Goal: Task Accomplishment & Management: Manage account settings

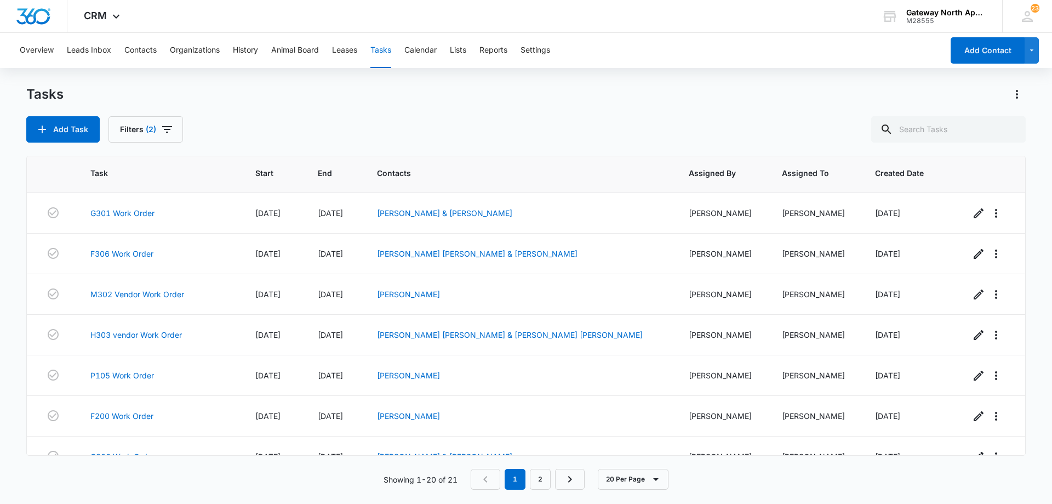
scroll to position [219, 0]
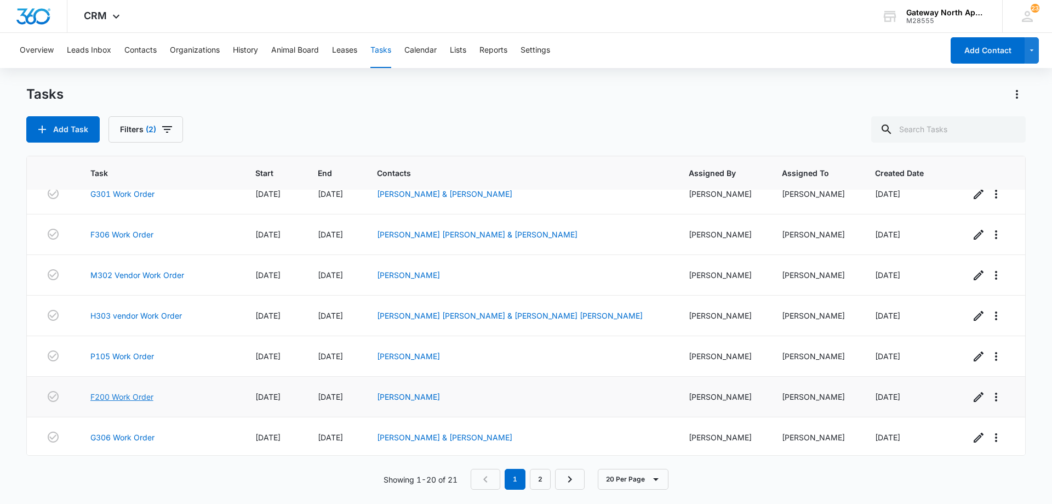
click at [144, 397] on link "F200 Work Order" at bounding box center [121, 397] width 63 height 12
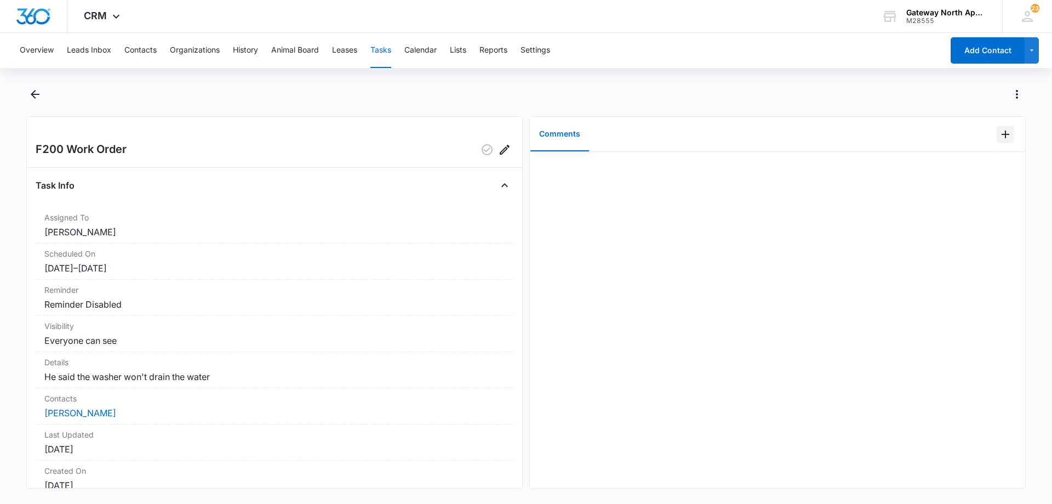
click at [1001, 132] on icon "Add Comment" at bounding box center [1005, 134] width 13 height 13
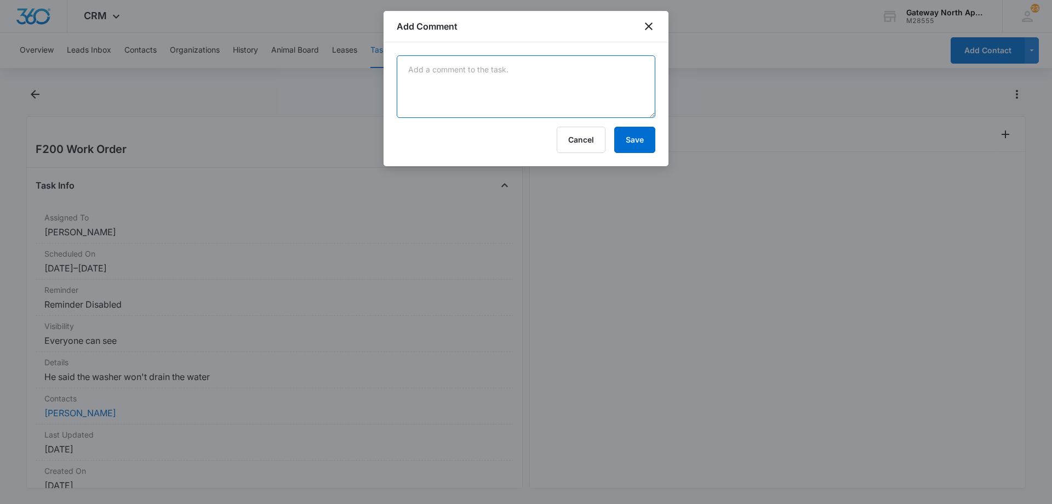
click at [435, 106] on textarea at bounding box center [526, 86] width 259 height 62
drag, startPoint x: 415, startPoint y: 77, endPoint x: 417, endPoint y: 71, distance: 5.7
click at [417, 71] on textarea "DRian pump is not working get a tech schedual for it" at bounding box center [526, 86] width 259 height 62
click at [605, 68] on textarea "Drain pump is not working get a tech schedule for it" at bounding box center [526, 86] width 259 height 62
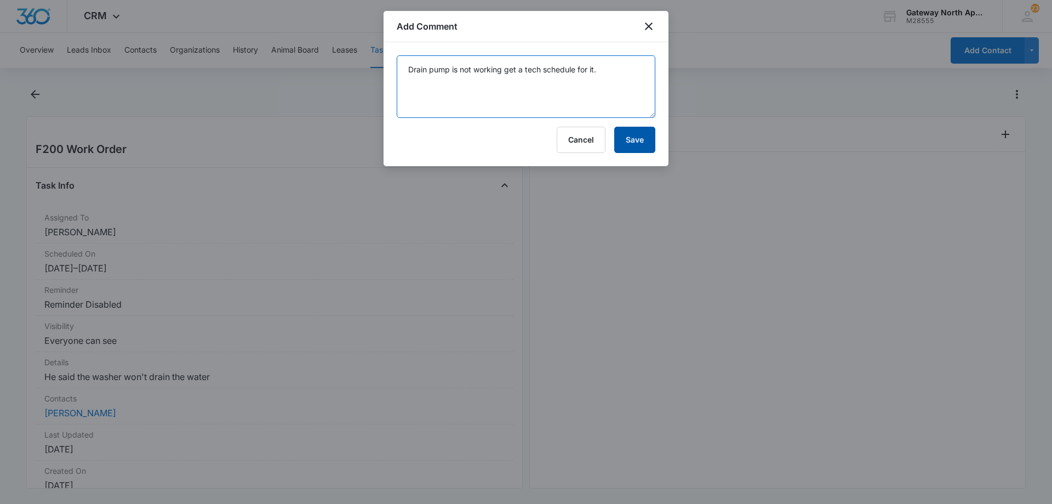
type textarea "Drain pump is not working get a tech schedule for it."
click at [638, 148] on button "Save" at bounding box center [634, 140] width 41 height 26
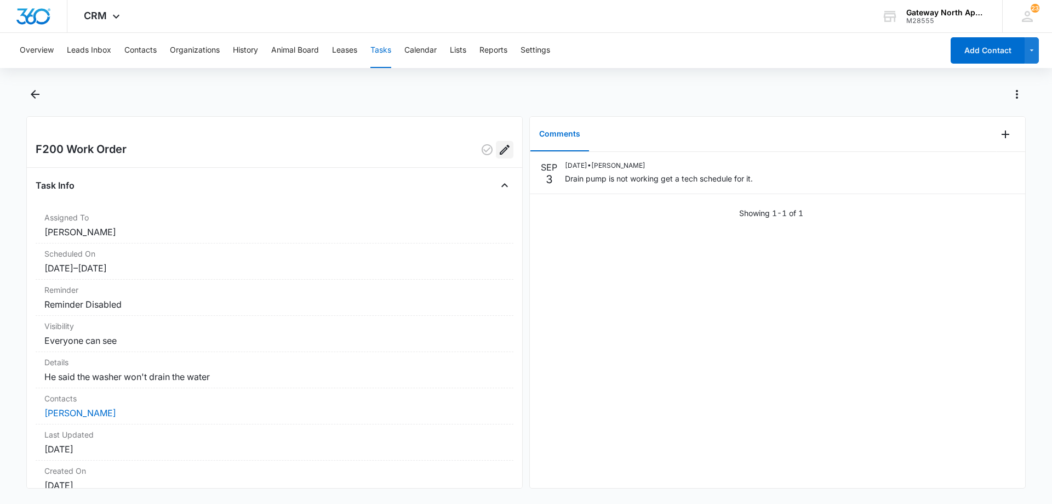
click at [498, 155] on icon "Edit" at bounding box center [504, 149] width 13 height 13
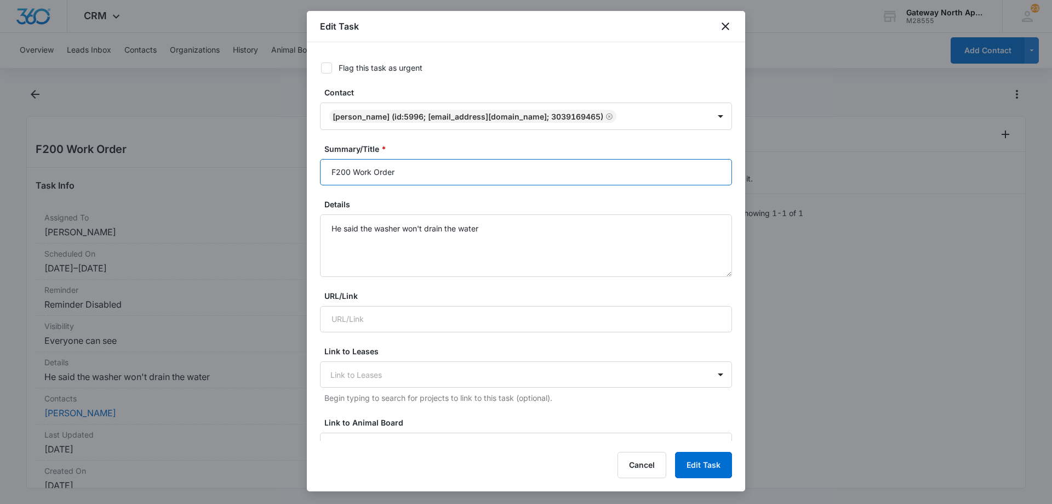
click at [351, 170] on input "F200 Work Order" at bounding box center [526, 172] width 412 height 26
type input "F200 Vendor Work Order"
click at [707, 466] on button "Edit Task" at bounding box center [703, 465] width 57 height 26
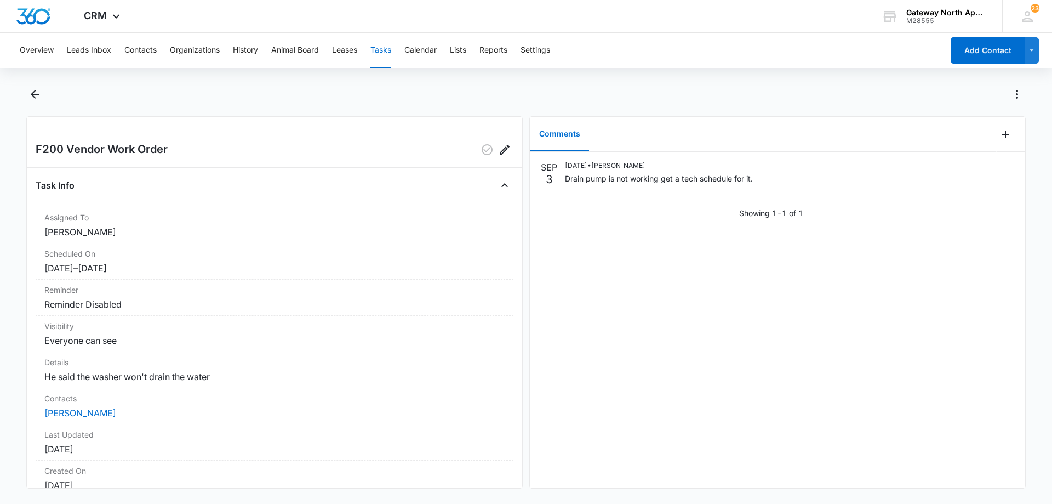
click at [385, 51] on button "Tasks" at bounding box center [380, 50] width 21 height 35
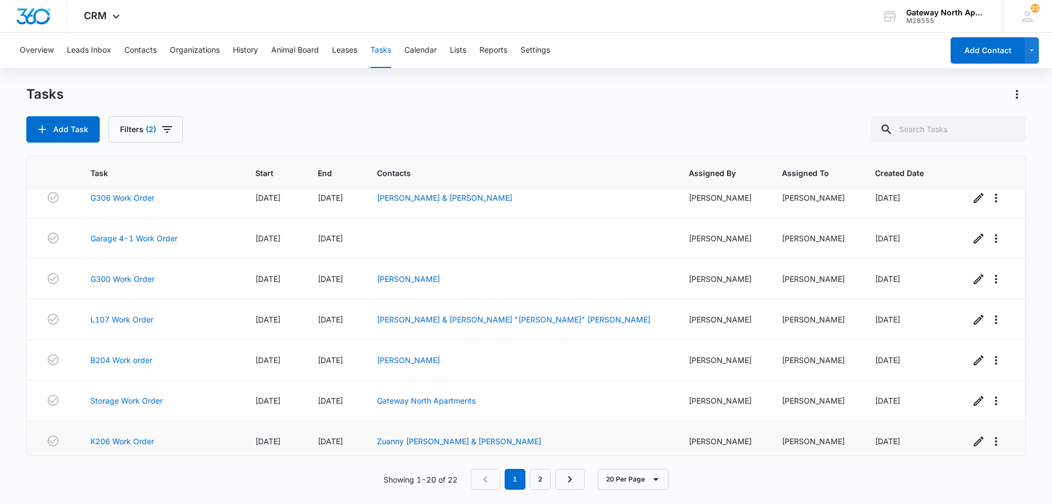
scroll to position [493, 0]
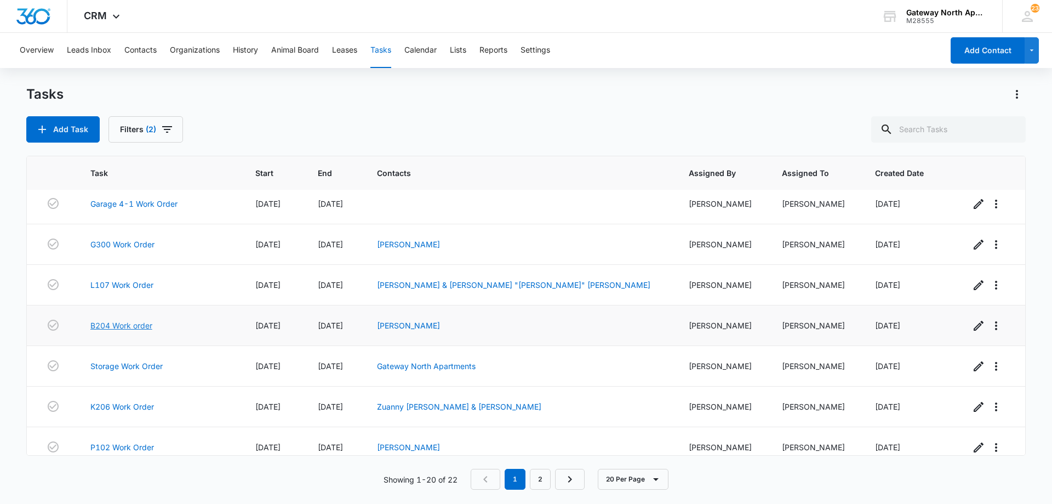
click at [146, 322] on link "B204 Work order" at bounding box center [121, 325] width 62 height 12
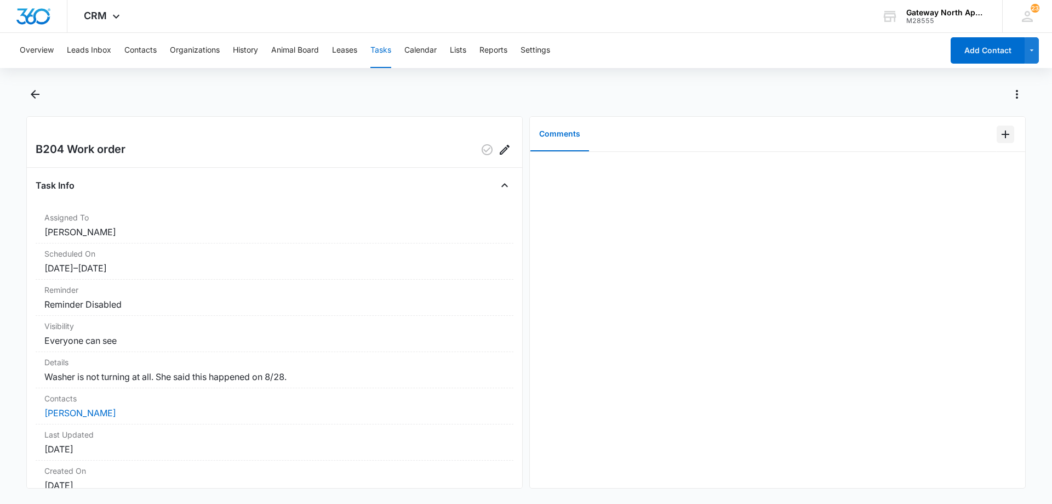
click at [1003, 139] on icon "Add Comment" at bounding box center [1005, 134] width 13 height 13
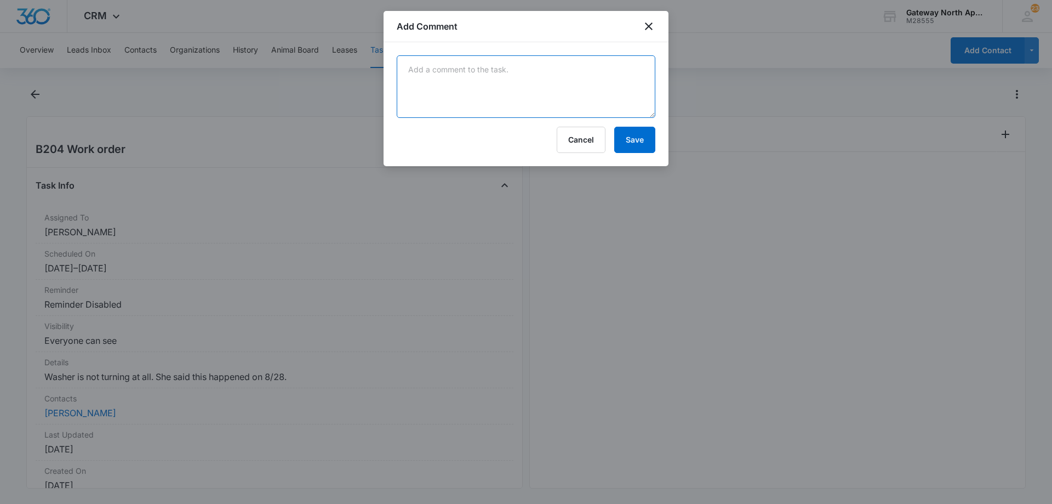
click at [525, 91] on textarea at bounding box center [526, 86] width 259 height 62
type textarea "t"
type textarea "The washe had unbalanced error codes. in test mode it work just fine"
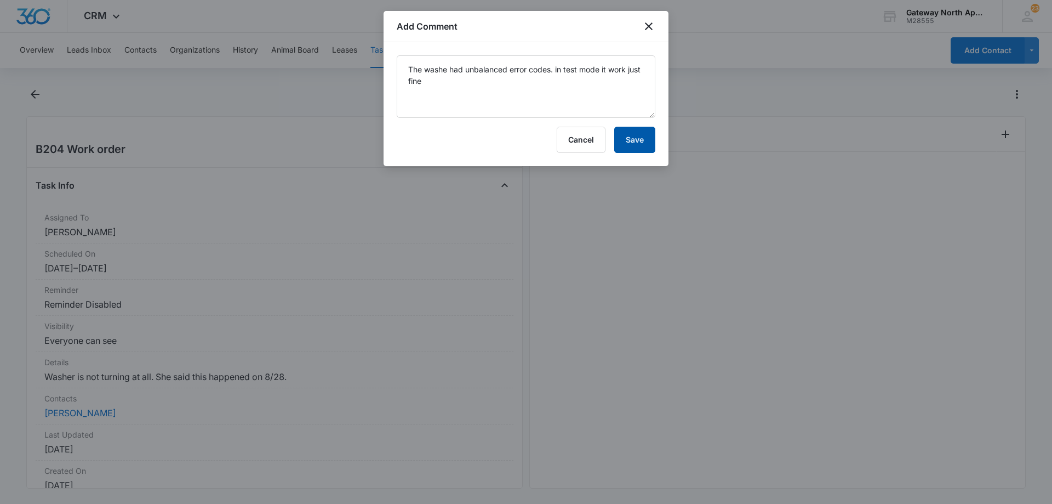
click at [641, 139] on button "Save" at bounding box center [634, 140] width 41 height 26
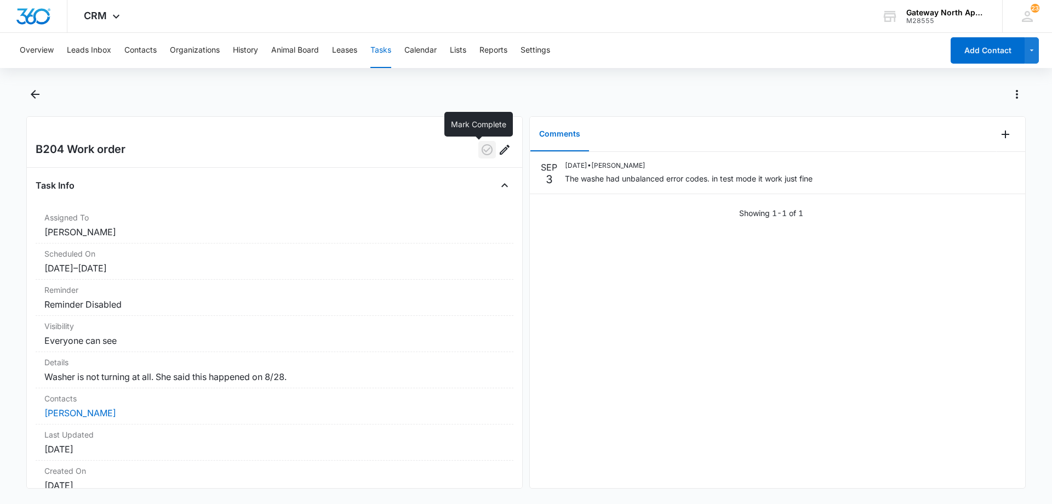
click at [481, 151] on icon "button" at bounding box center [487, 149] width 13 height 13
click at [387, 47] on button "Tasks" at bounding box center [380, 50] width 21 height 35
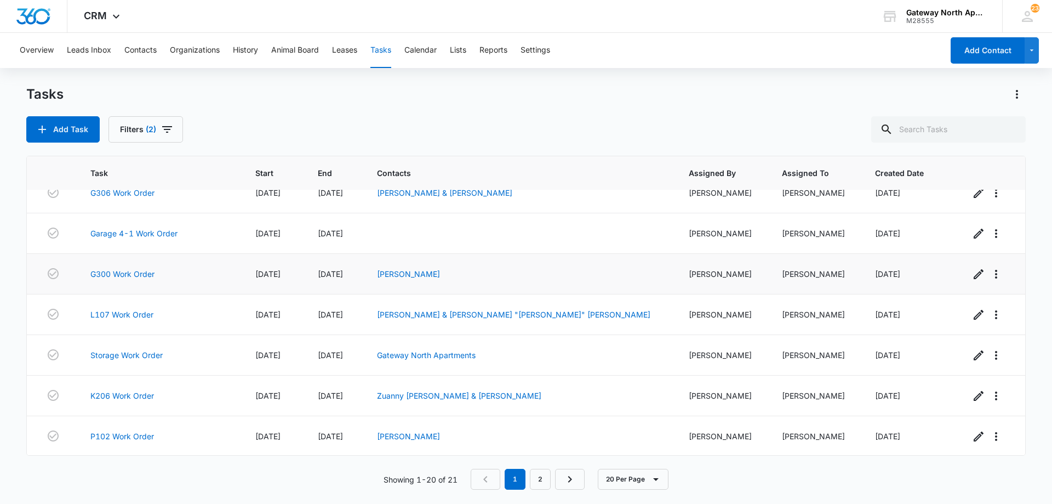
scroll to position [436, 0]
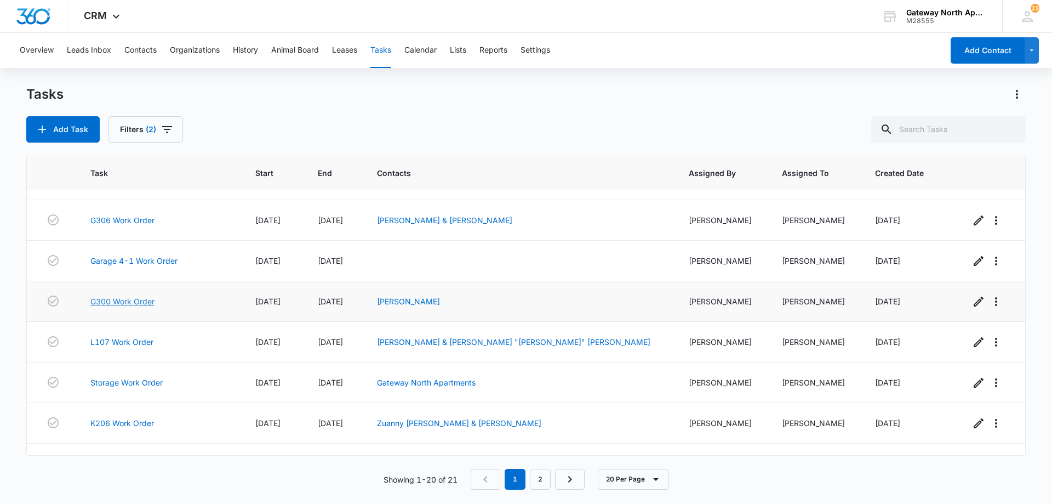
click at [144, 299] on link "G300 Work Order" at bounding box center [122, 301] width 64 height 12
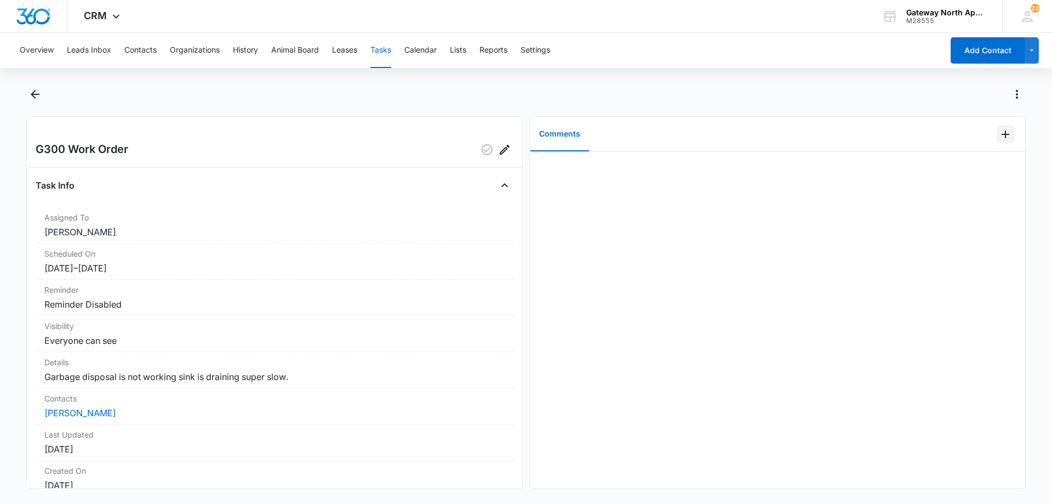
click at [1000, 135] on icon "Add Comment" at bounding box center [1005, 134] width 13 height 13
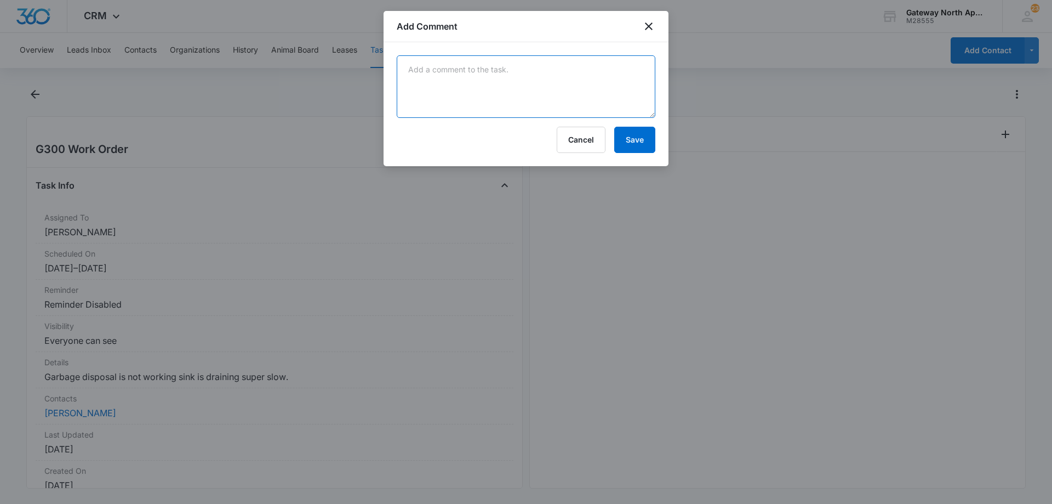
click at [458, 79] on textarea at bounding box center [526, 86] width 259 height 62
type textarea "Rotated it with aliagn wrench it works fine now"
click at [639, 135] on button "Save" at bounding box center [634, 140] width 41 height 26
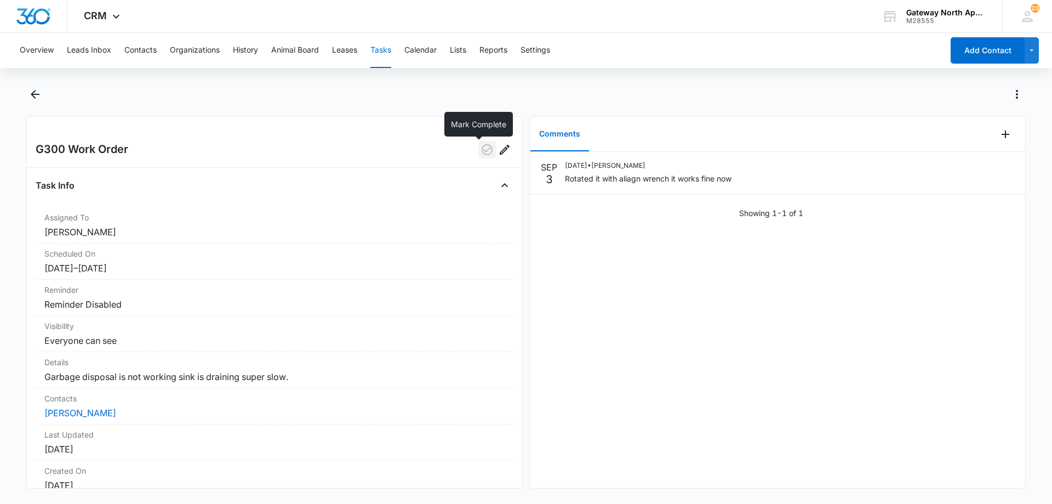
click at [481, 150] on icon "button" at bounding box center [487, 149] width 13 height 13
click at [383, 54] on button "Tasks" at bounding box center [380, 50] width 21 height 35
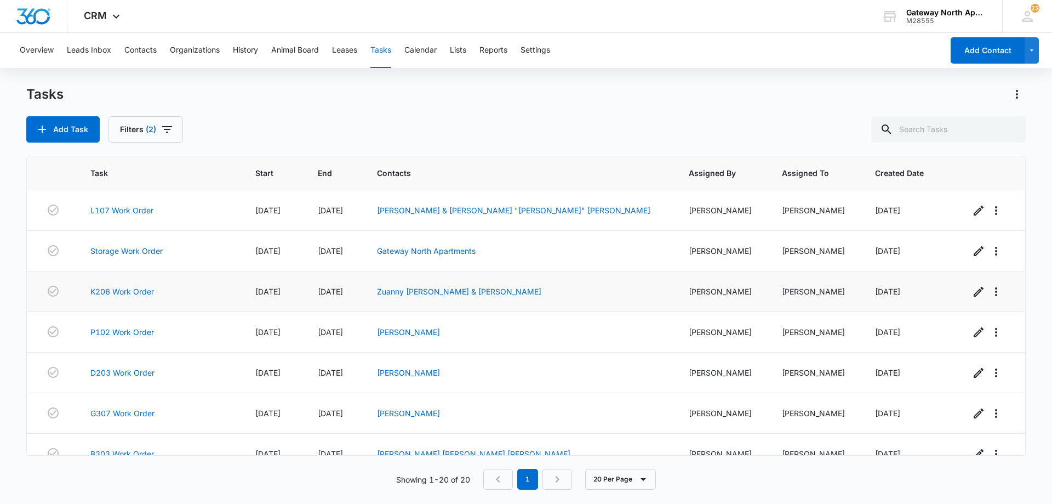
scroll to position [546, 0]
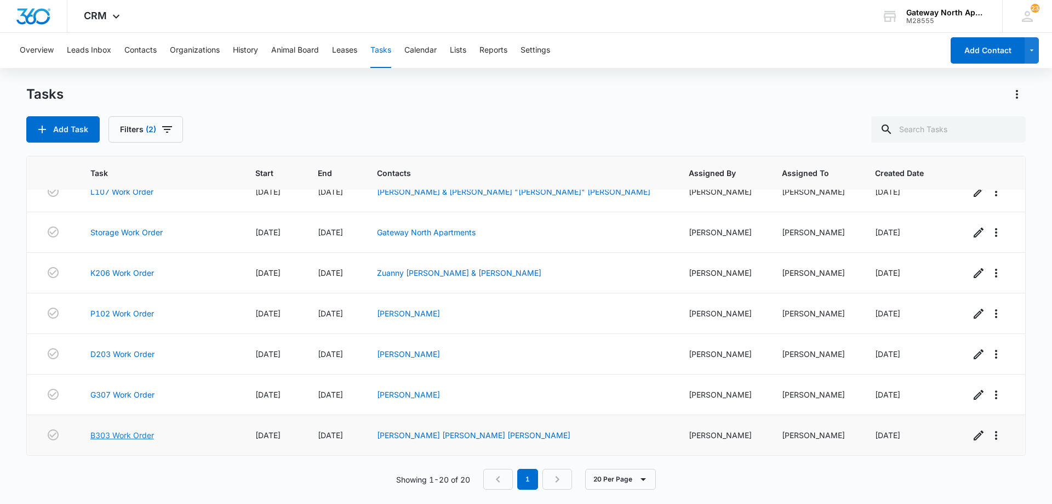
click at [146, 437] on link "B303 Work Order" at bounding box center [122, 435] width 64 height 12
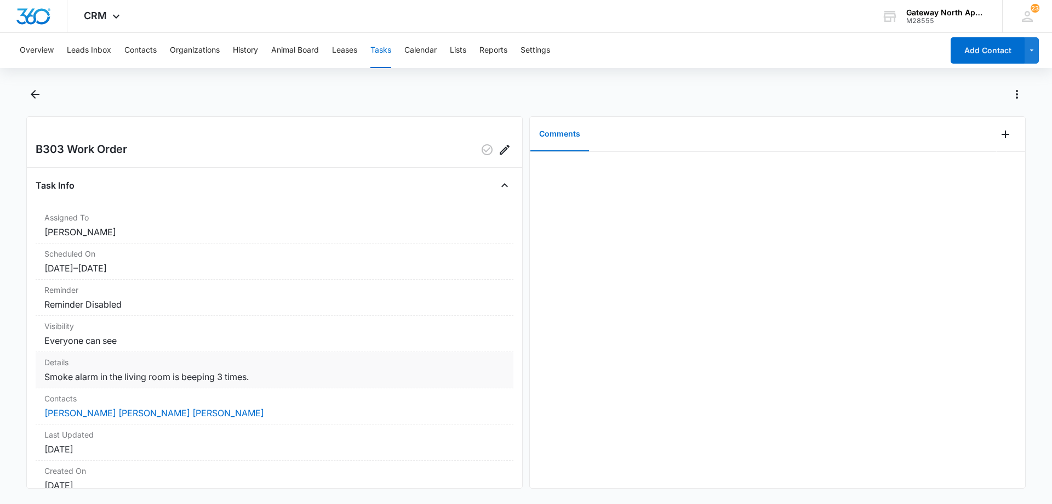
scroll to position [98, 0]
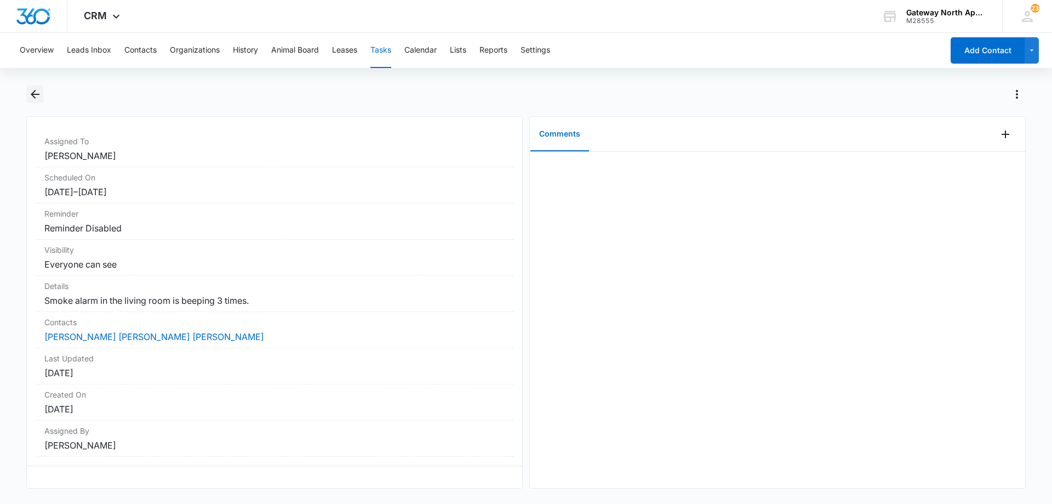
click at [38, 97] on icon "Back" at bounding box center [34, 94] width 13 height 13
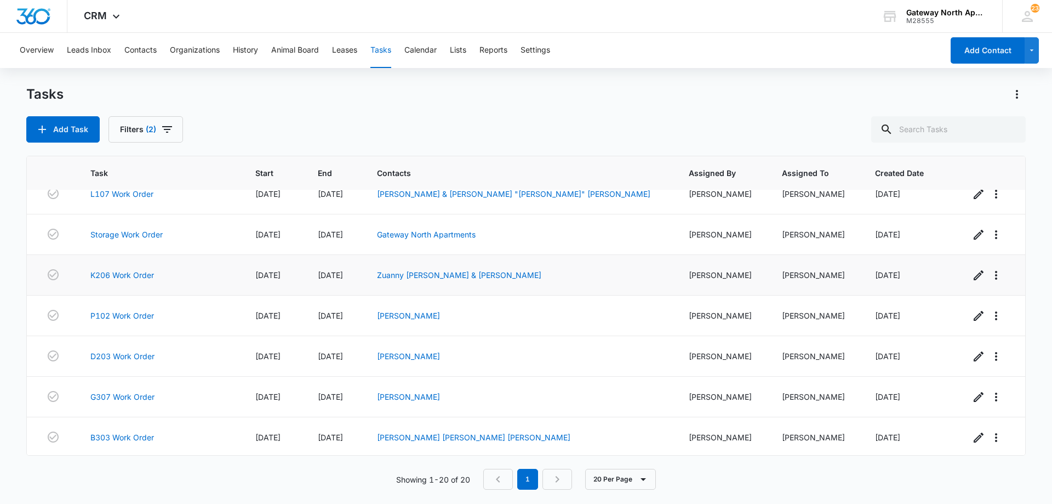
scroll to position [546, 0]
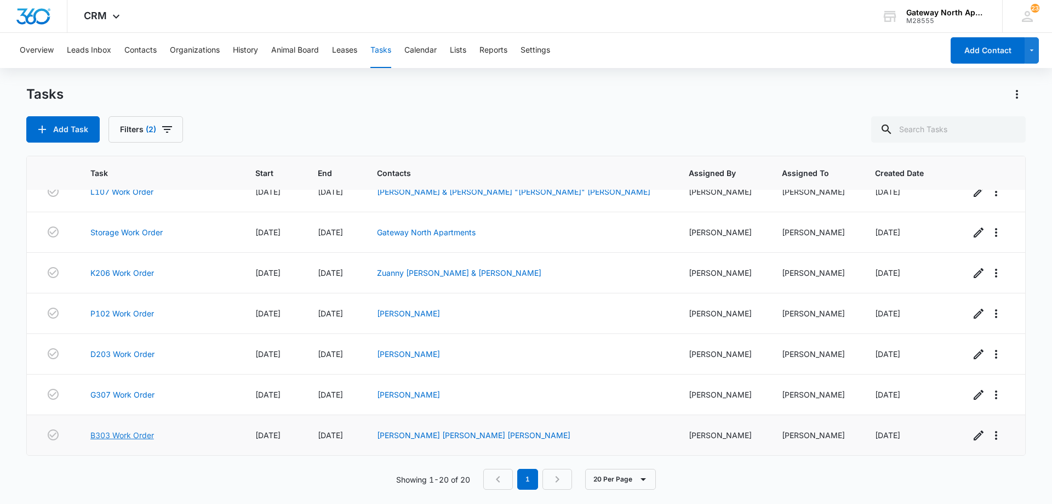
click at [145, 438] on link "B303 Work Order" at bounding box center [122, 435] width 64 height 12
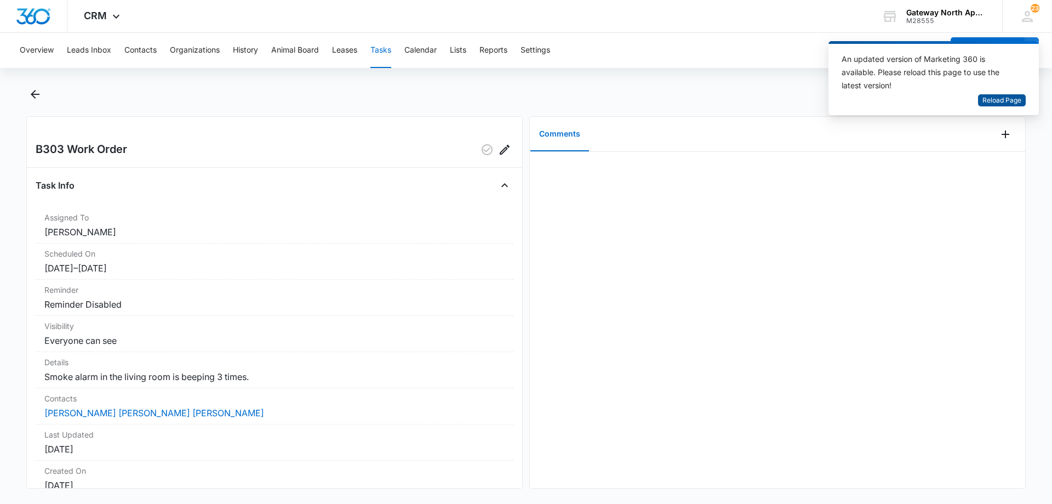
click at [995, 101] on span "Reload Page" at bounding box center [1001, 100] width 39 height 10
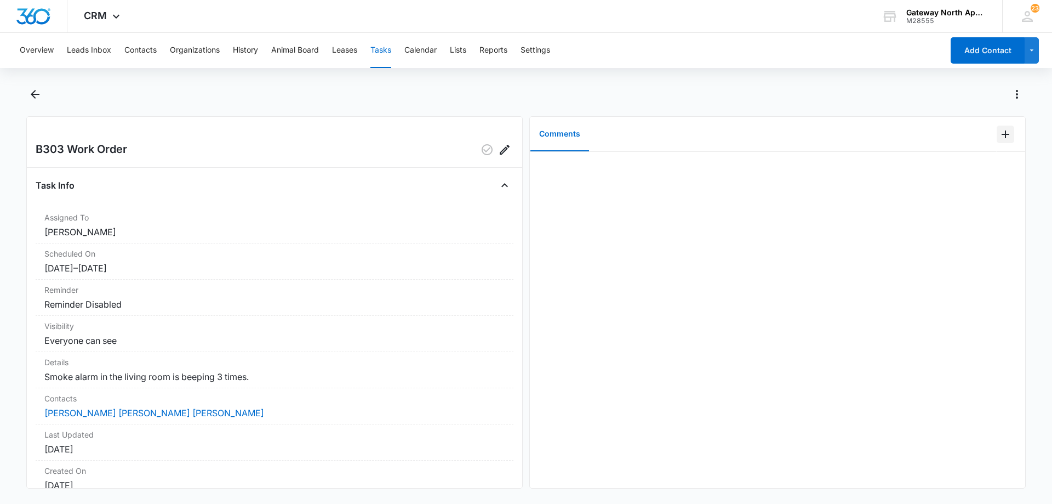
click at [999, 136] on icon "Add Comment" at bounding box center [1005, 134] width 13 height 13
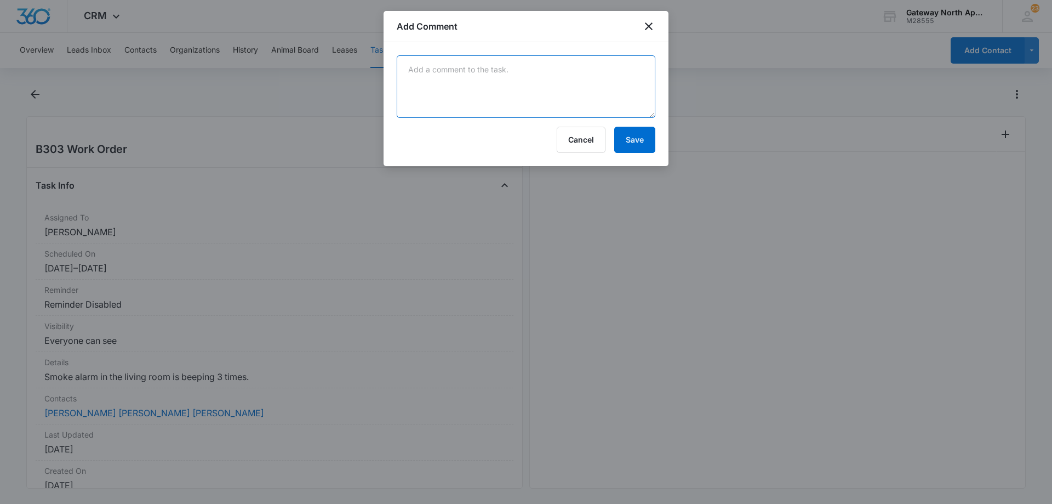
click at [453, 86] on textarea at bounding box center [526, 86] width 259 height 62
type textarea "s"
type textarea "it was defictive replaced"
click at [645, 140] on button "Save" at bounding box center [634, 140] width 41 height 26
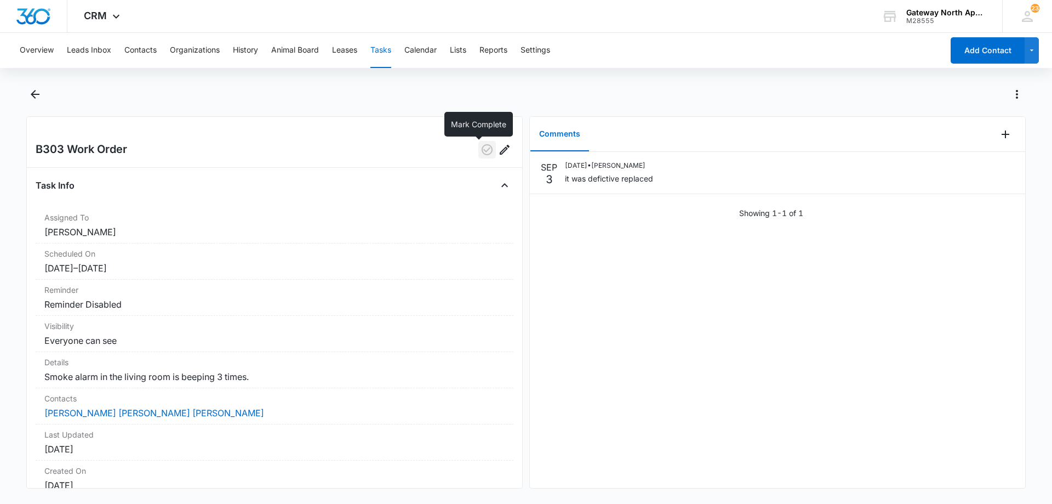
click at [482, 150] on icon "button" at bounding box center [487, 149] width 11 height 11
click at [386, 49] on button "Tasks" at bounding box center [380, 50] width 21 height 35
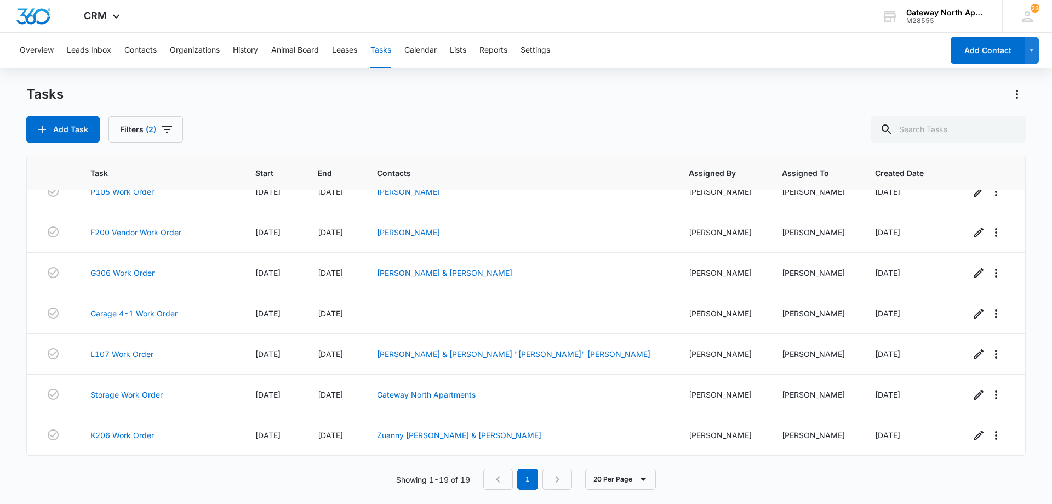
scroll to position [505, 0]
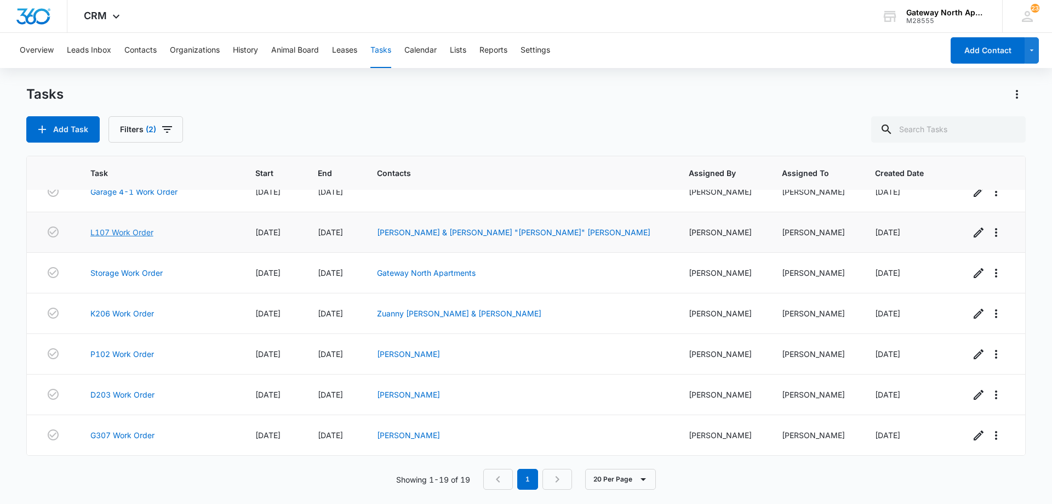
click at [140, 235] on link "L107 Work Order" at bounding box center [121, 232] width 63 height 12
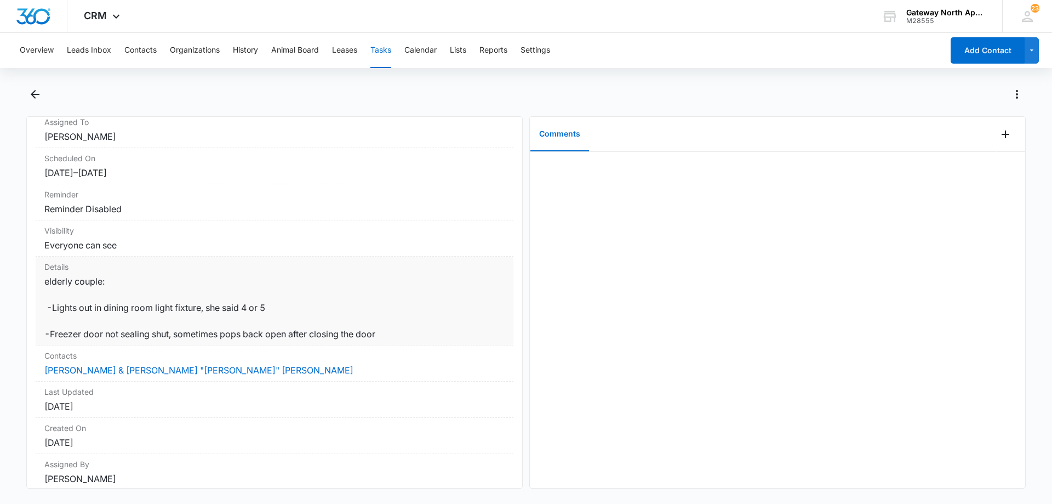
scroll to position [41, 0]
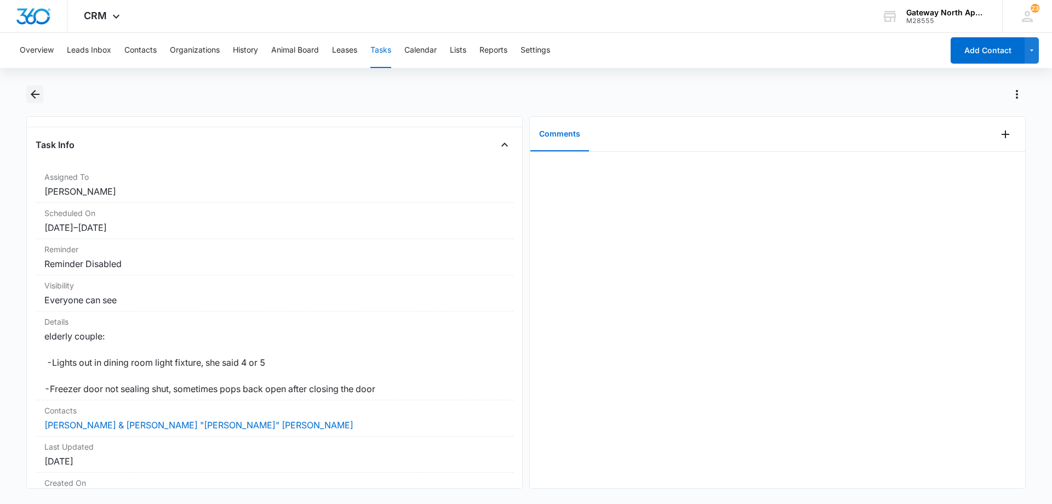
click at [39, 93] on icon "Back" at bounding box center [34, 94] width 13 height 13
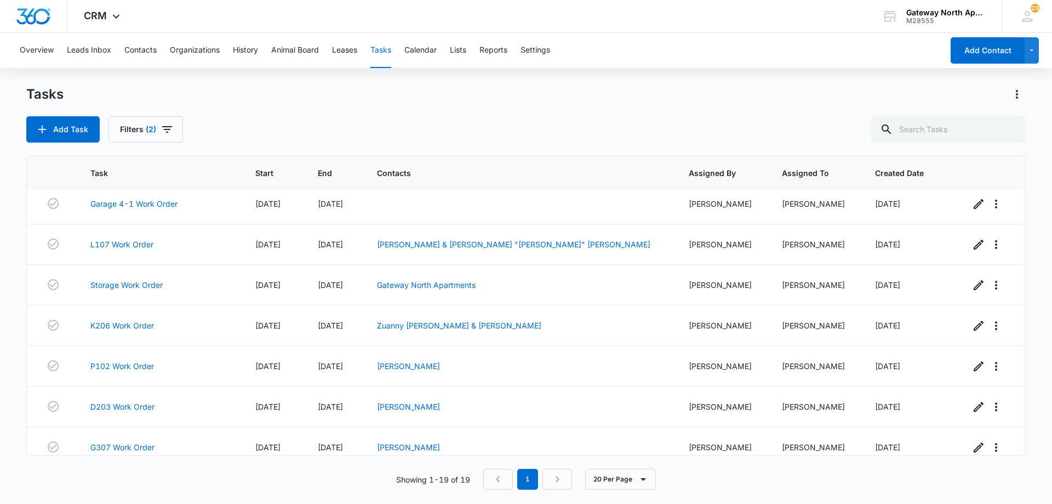
scroll to position [505, 0]
